Goal: Transaction & Acquisition: Purchase product/service

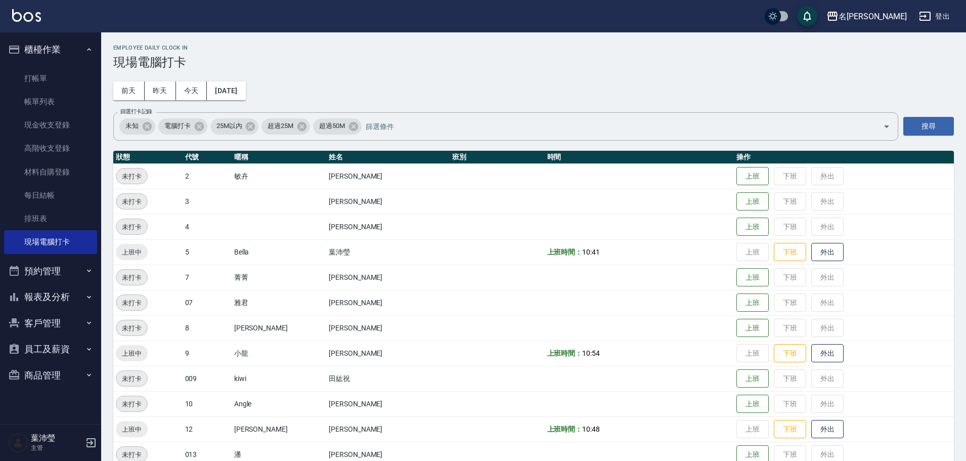
scroll to position [213, 0]
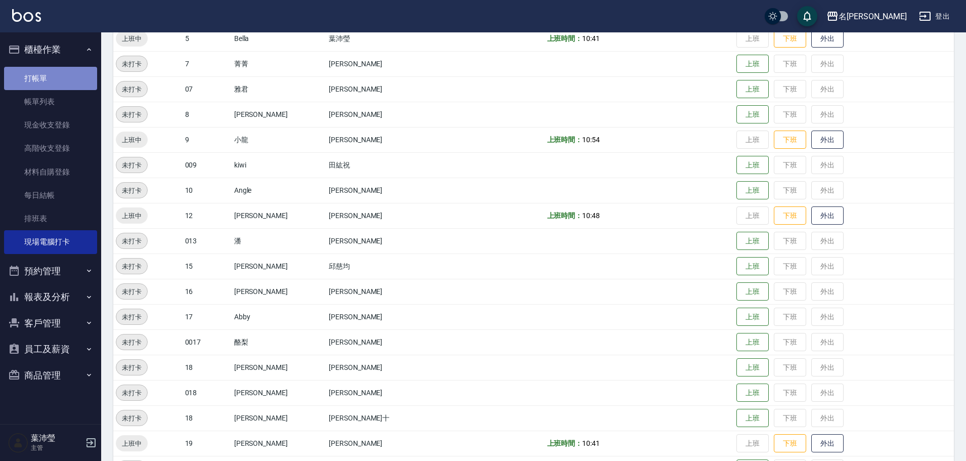
click at [54, 81] on link "打帳單" at bounding box center [50, 78] width 93 height 23
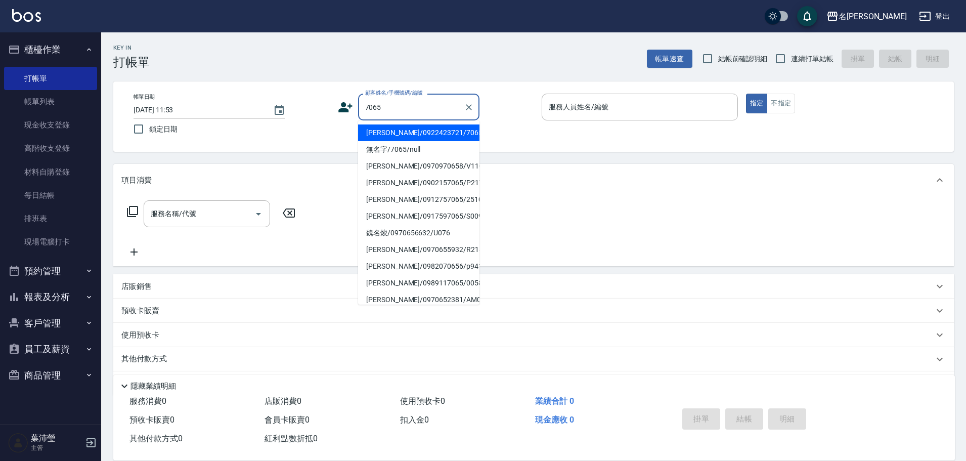
drag, startPoint x: 399, startPoint y: 130, endPoint x: 262, endPoint y: 185, distance: 147.1
click at [398, 130] on li "[PERSON_NAME]/0922423721/7065" at bounding box center [418, 132] width 121 height 17
type input "[PERSON_NAME]/0922423721/7065"
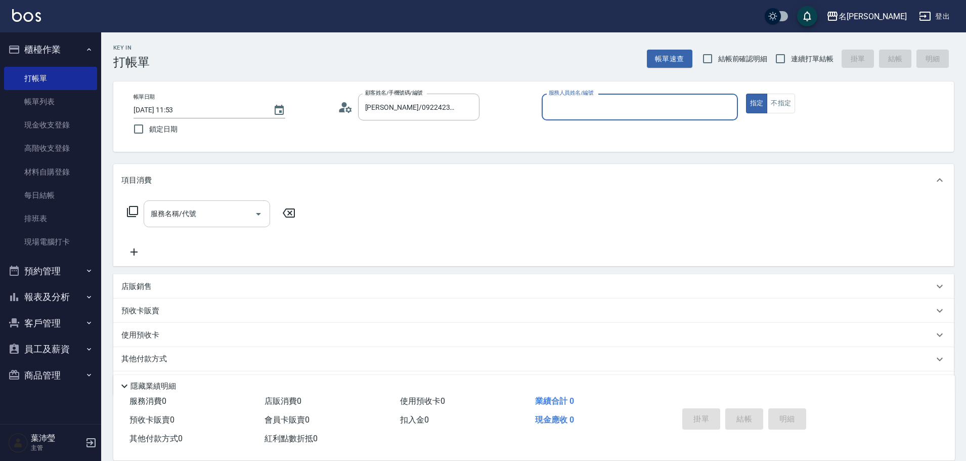
type input "Bella-5"
click at [229, 216] on input "服務名稱/代號" at bounding box center [199, 214] width 102 height 18
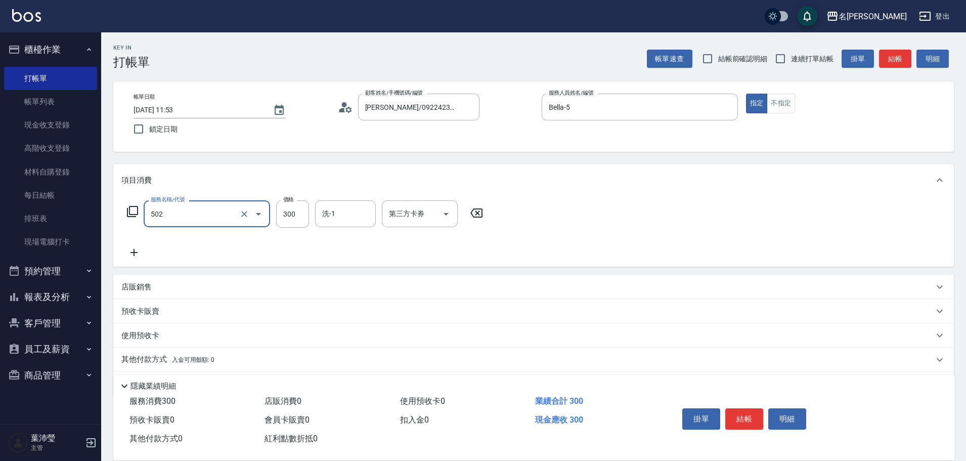
type input "洗髮(502)"
click at [138, 251] on icon at bounding box center [133, 252] width 25 height 12
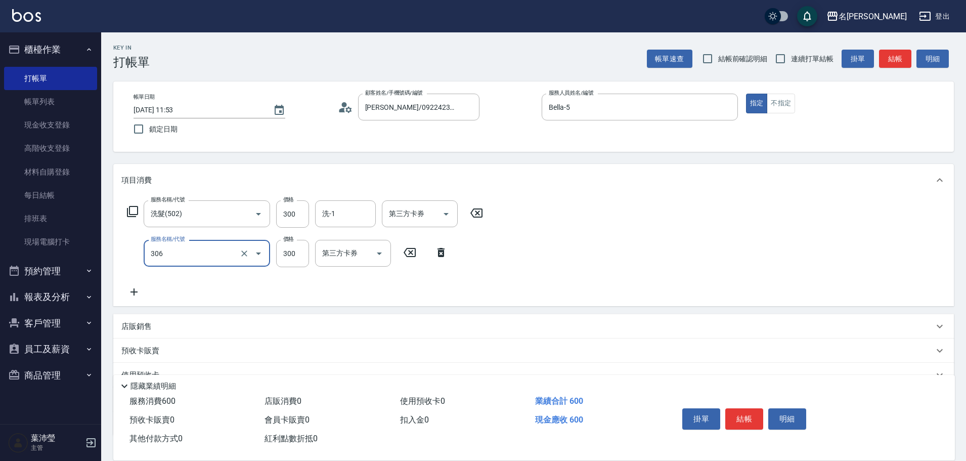
type input "高中學生(306)"
type input "400"
click at [899, 60] on button "結帳" at bounding box center [895, 59] width 32 height 19
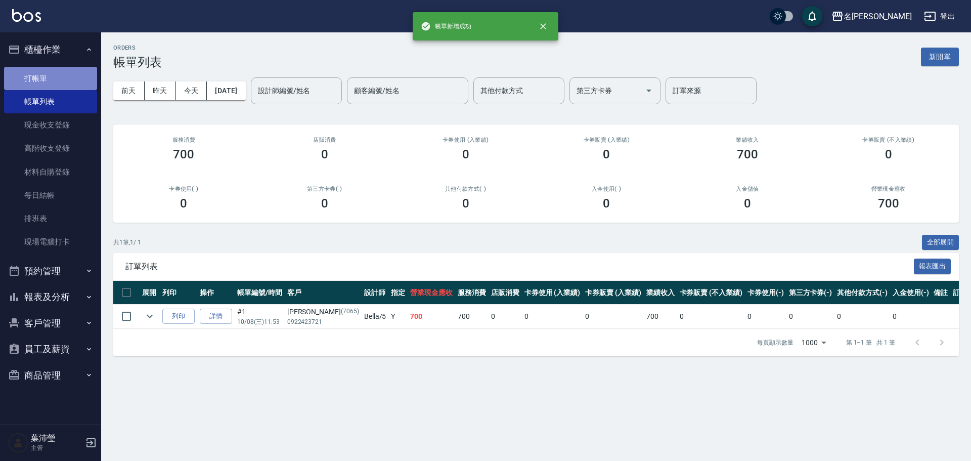
click at [84, 75] on link "打帳單" at bounding box center [50, 78] width 93 height 23
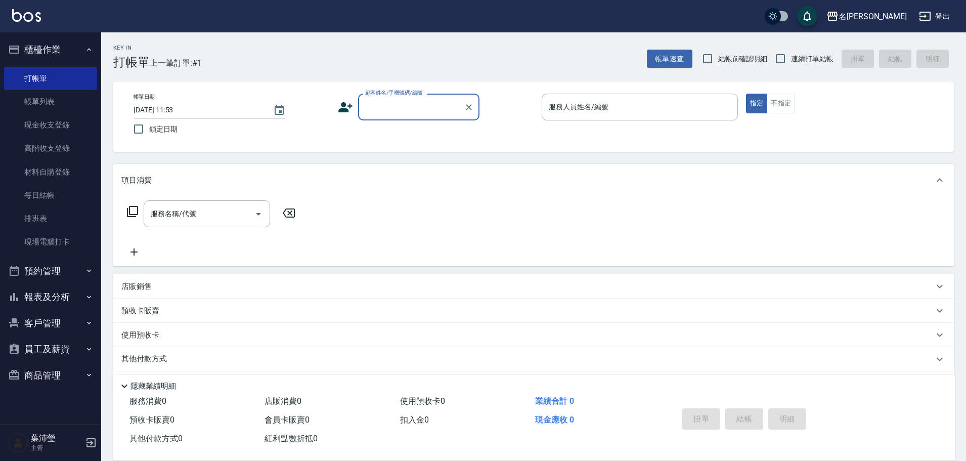
click at [386, 106] on input "顧客姓名/手機號碼/編號" at bounding box center [411, 107] width 97 height 18
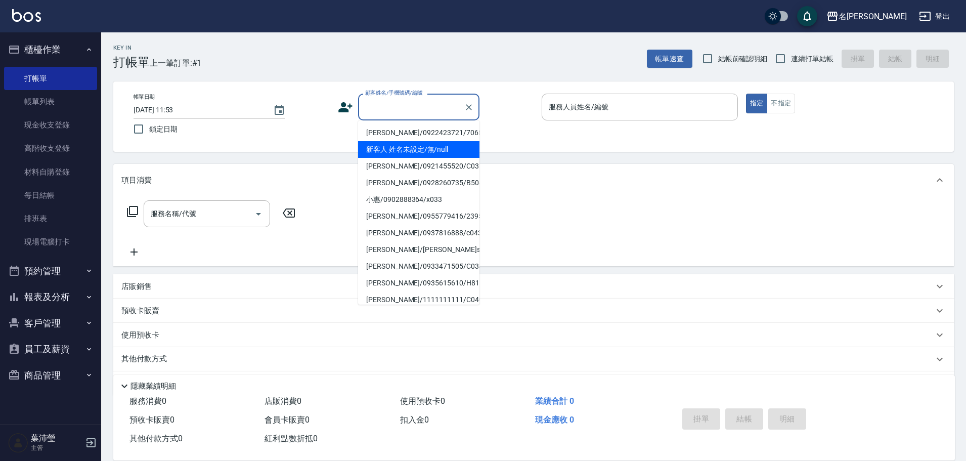
click at [383, 150] on li "新客人 姓名未設定/無/null" at bounding box center [418, 149] width 121 height 17
type input "新客人 姓名未設定/無/null"
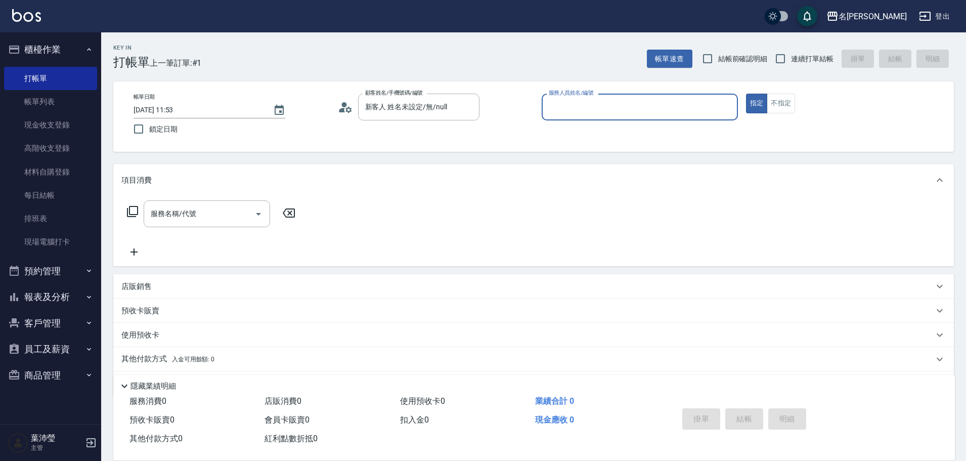
click at [557, 106] on input "服務人員姓名/編號" at bounding box center [639, 107] width 187 height 18
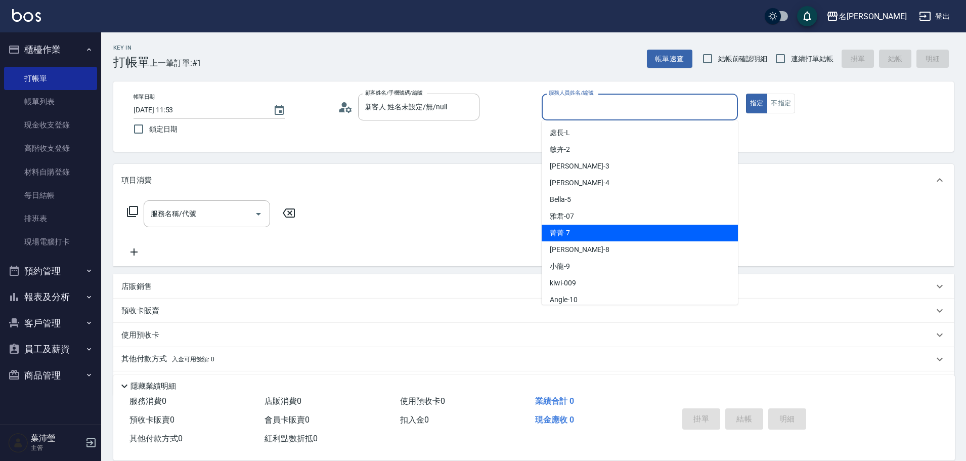
click at [590, 237] on div "菁菁 -7" at bounding box center [640, 233] width 196 height 17
type input "菁菁-7"
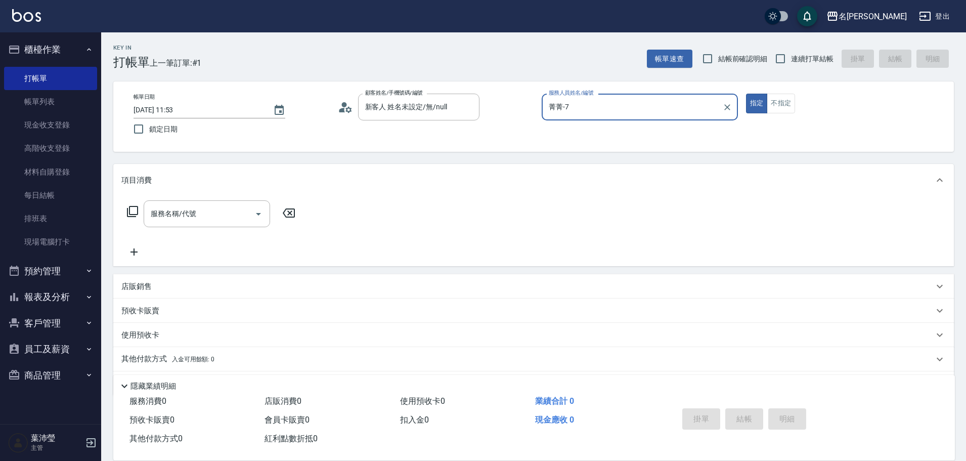
click at [132, 211] on icon at bounding box center [132, 211] width 12 height 12
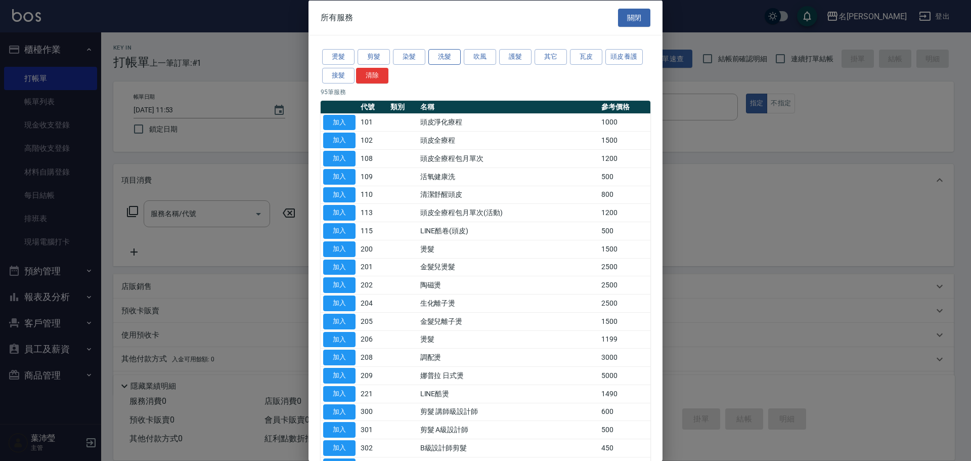
click at [447, 59] on button "洗髮" at bounding box center [444, 57] width 32 height 16
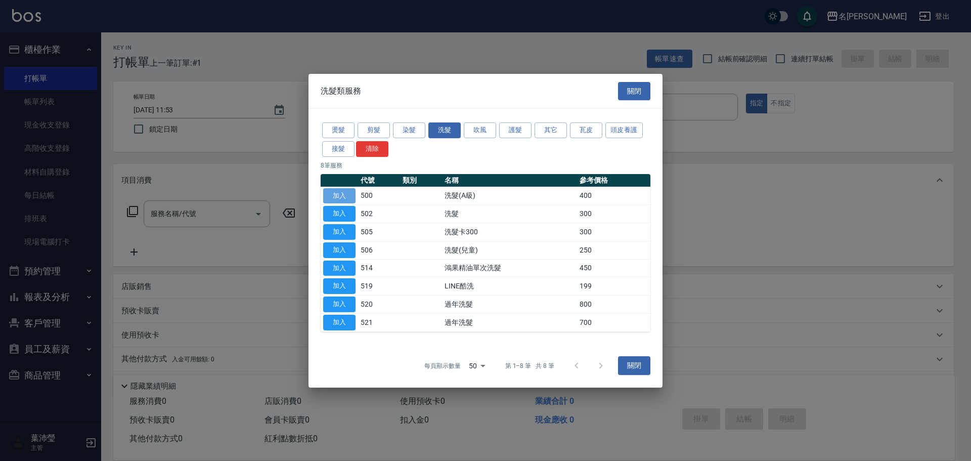
click at [345, 195] on button "加入" at bounding box center [339, 196] width 32 height 16
type input "洗髮(A級)(500)"
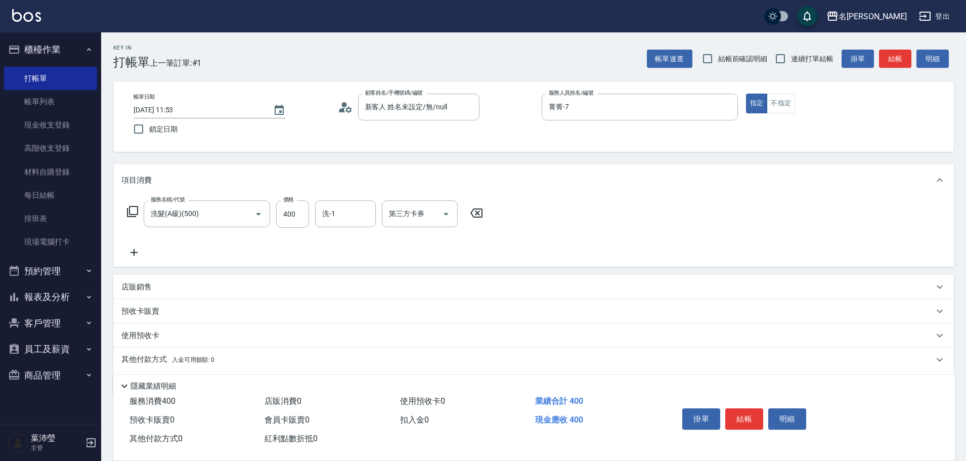
click at [131, 209] on icon at bounding box center [132, 211] width 12 height 12
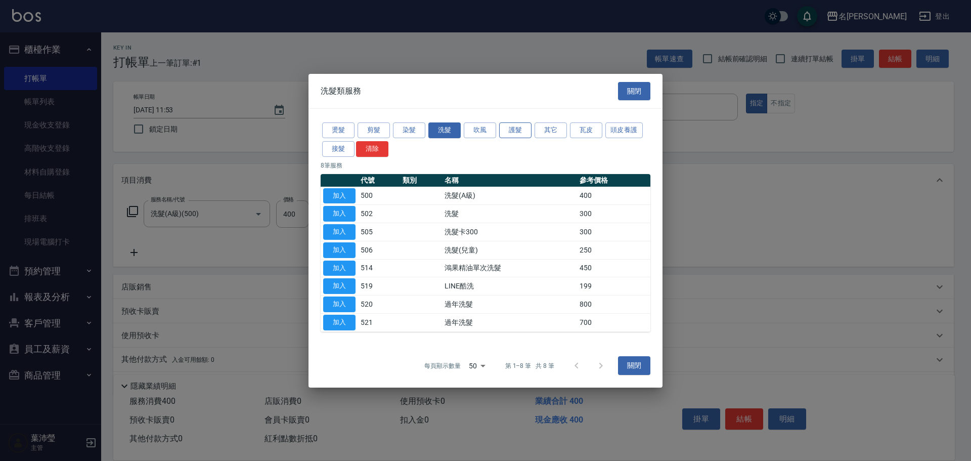
click at [516, 133] on button "護髮" at bounding box center [515, 130] width 32 height 16
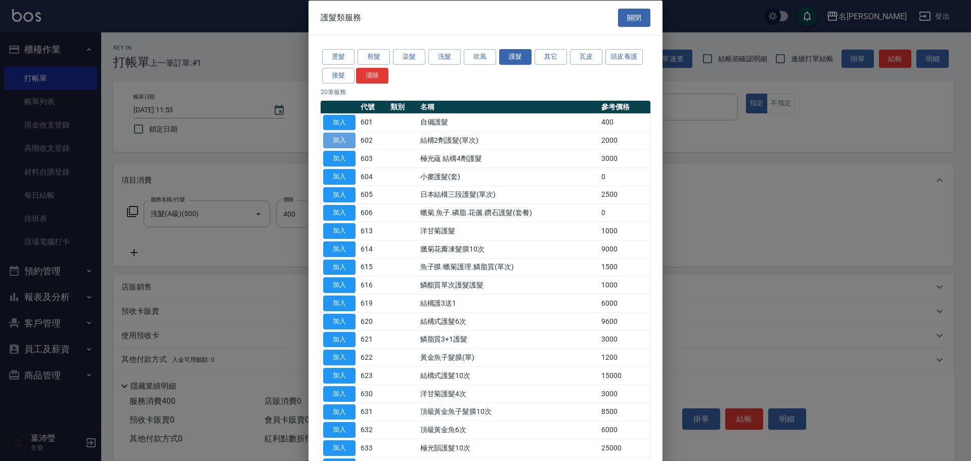
click at [337, 141] on button "加入" at bounding box center [339, 141] width 32 height 16
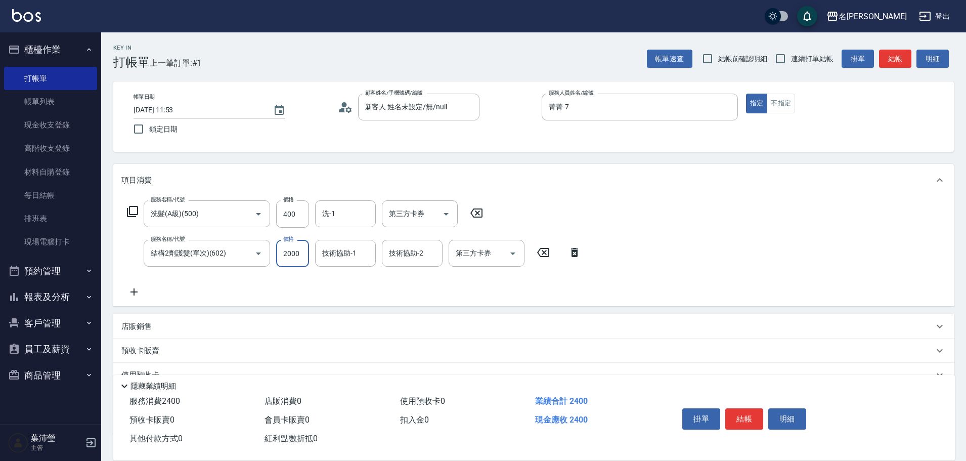
click at [292, 254] on input "2000" at bounding box center [292, 253] width 33 height 27
type input "1600"
click at [759, 412] on button "結帳" at bounding box center [744, 418] width 38 height 21
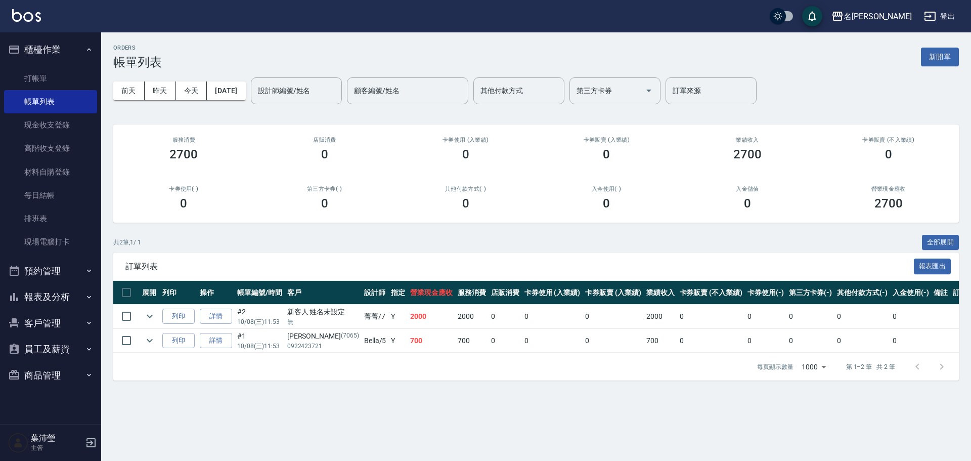
click at [70, 296] on button "報表及分析" at bounding box center [50, 297] width 93 height 26
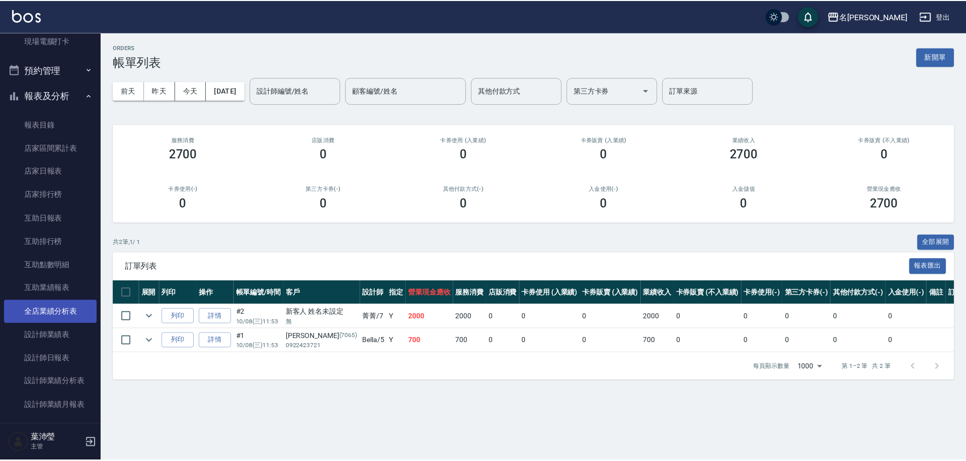
scroll to position [202, 0]
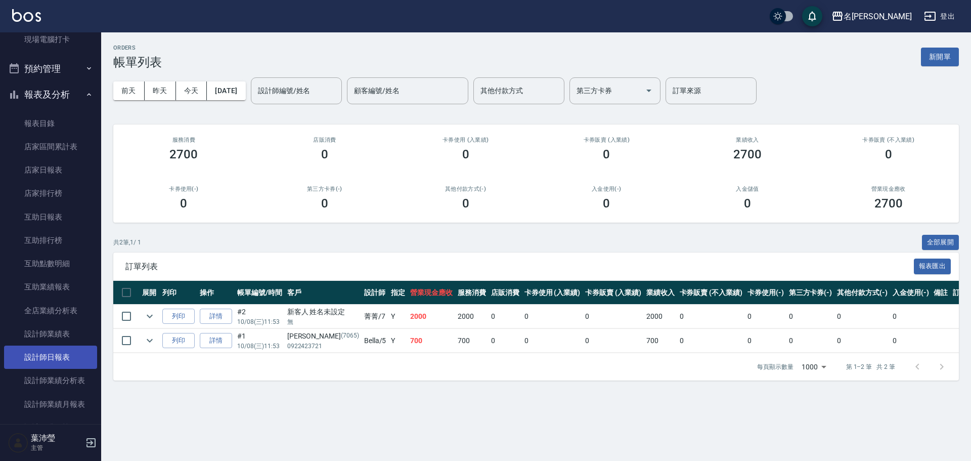
click at [55, 352] on link "設計師日報表" at bounding box center [50, 356] width 93 height 23
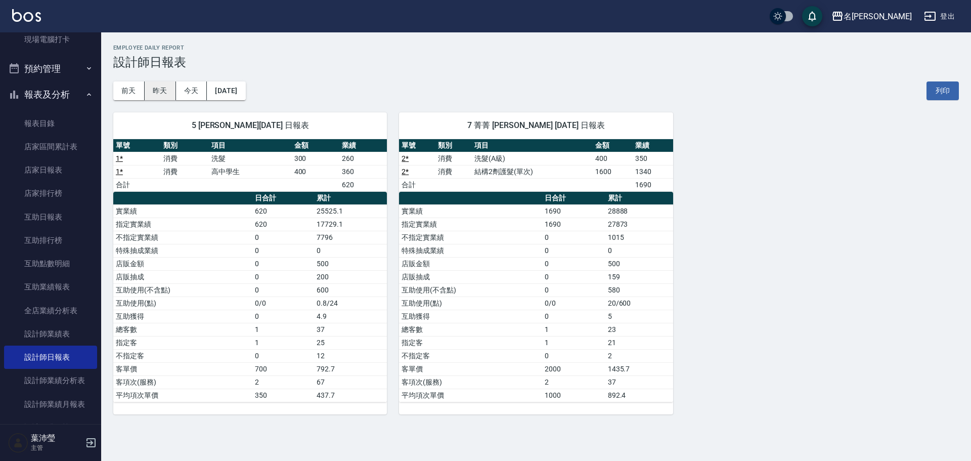
click at [155, 96] on button "昨天" at bounding box center [160, 90] width 31 height 19
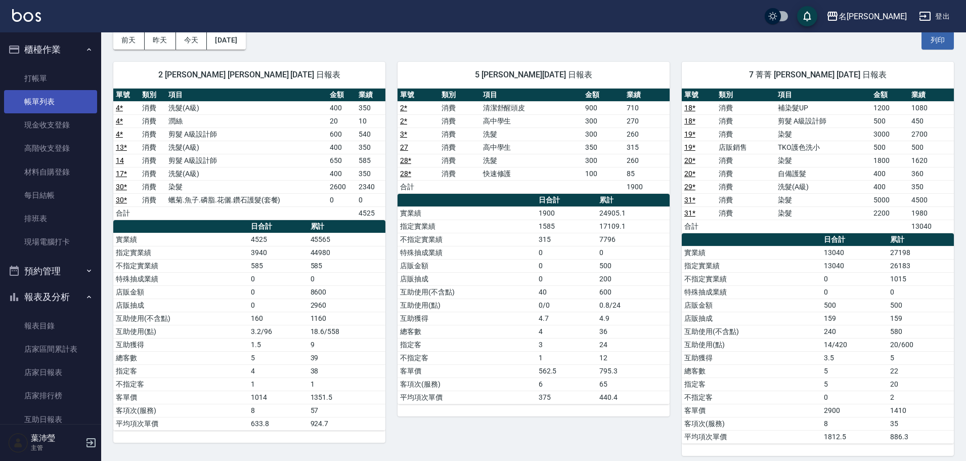
click at [37, 101] on link "帳單列表" at bounding box center [50, 101] width 93 height 23
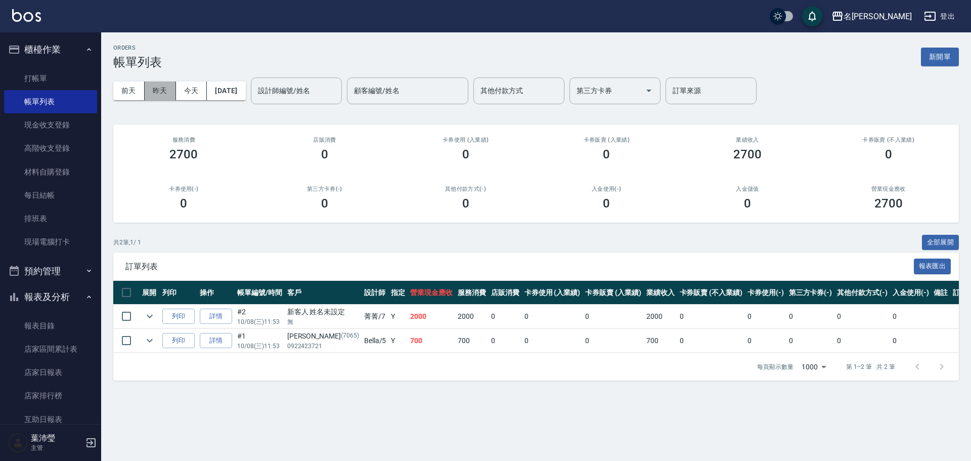
click at [165, 90] on button "昨天" at bounding box center [160, 90] width 31 height 19
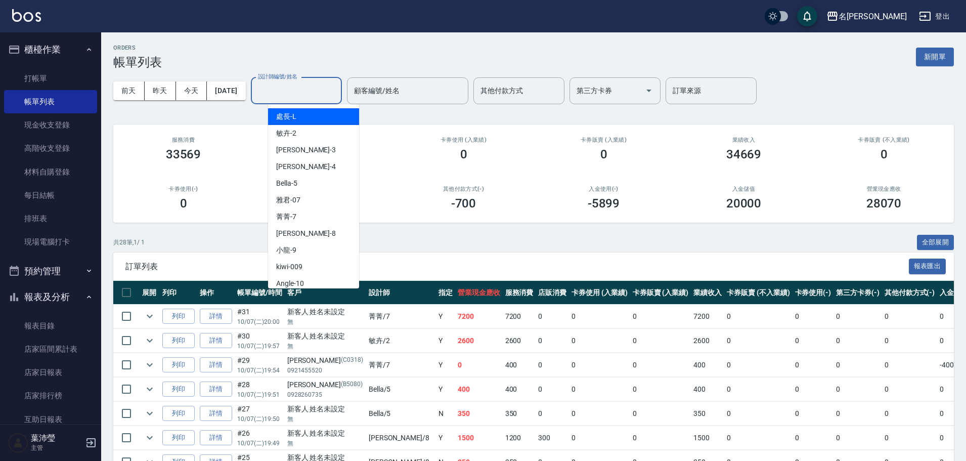
click at [299, 97] on input "設計師編號/姓名" at bounding box center [296, 91] width 82 height 18
click at [292, 217] on span "菁菁 -7" at bounding box center [286, 216] width 20 height 11
type input "菁菁-7"
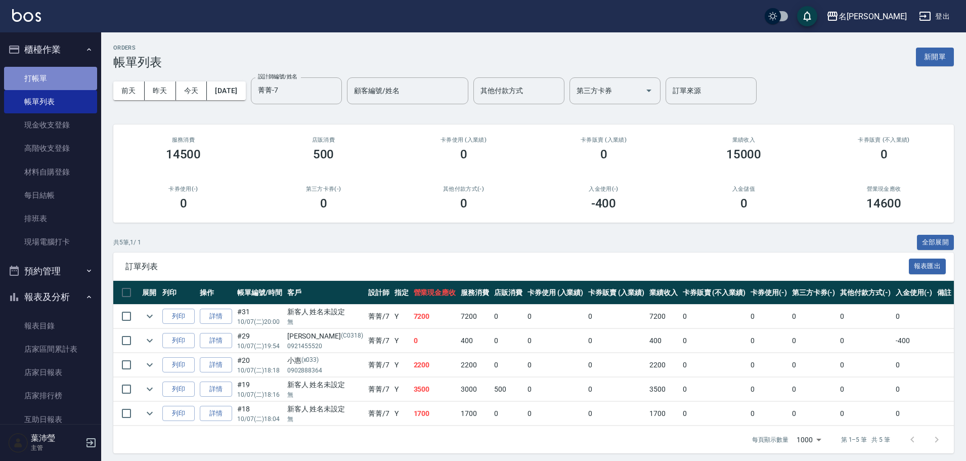
click at [54, 87] on link "打帳單" at bounding box center [50, 78] width 93 height 23
